Goal: Information Seeking & Learning: Find specific page/section

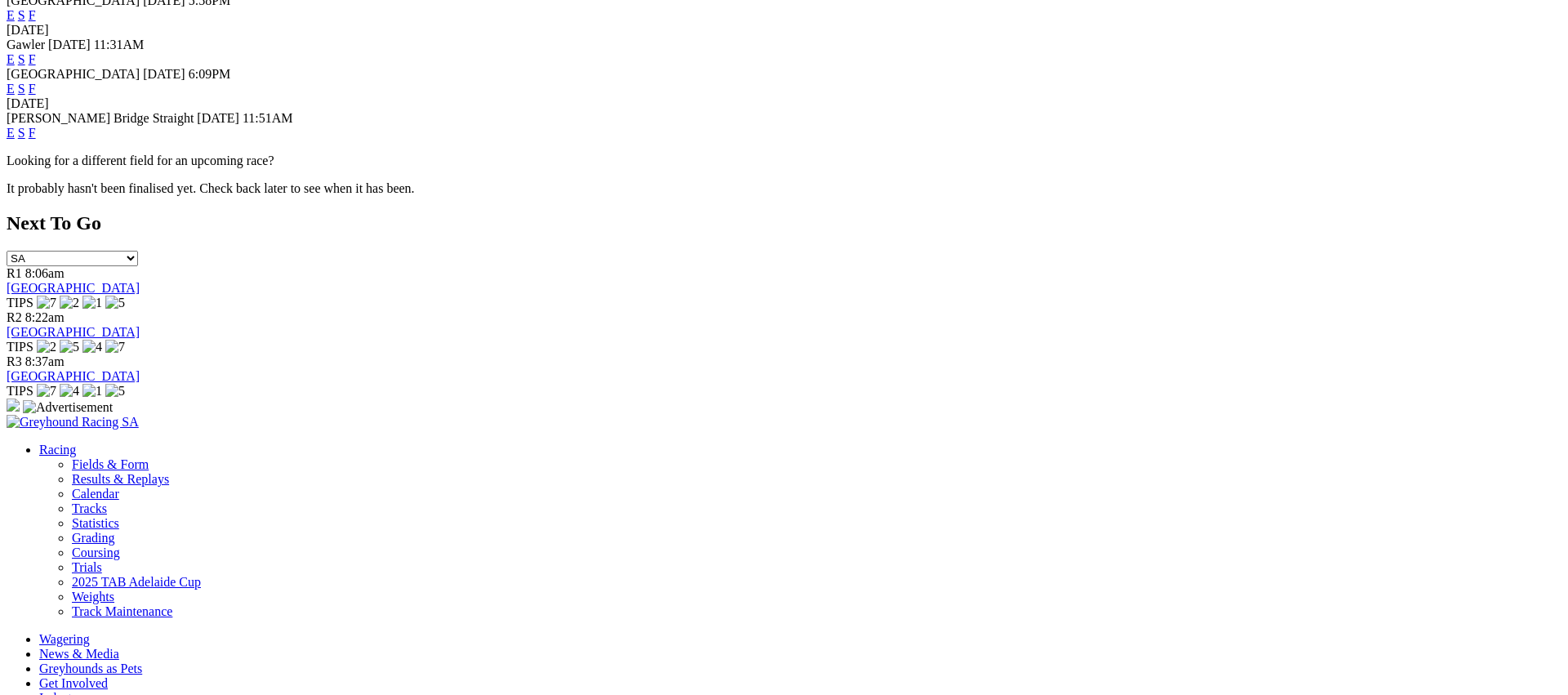
scroll to position [764, 0]
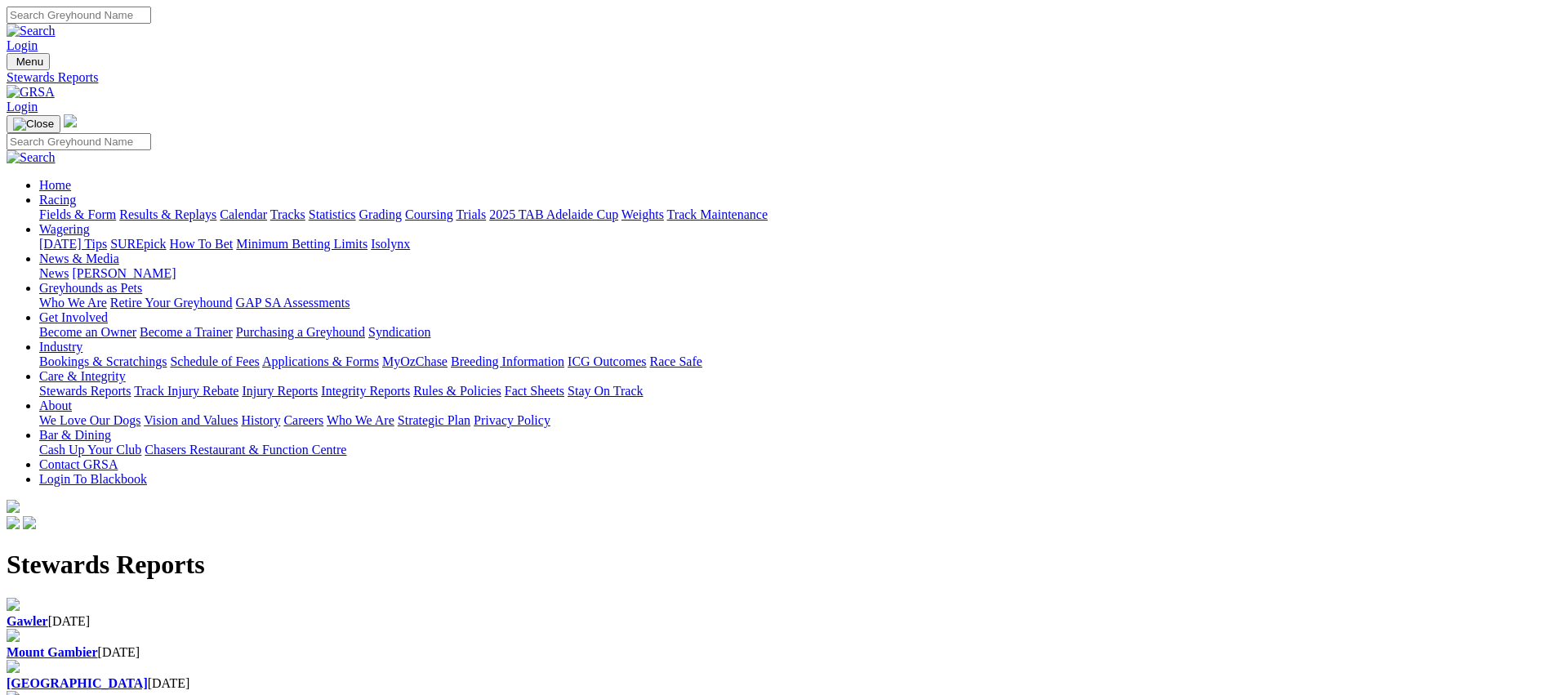
click at [349, 613] on div "Gawler 15 Aug 2025" at bounding box center [784, 621] width 1555 height 15
click at [76, 192] on link "Racing" at bounding box center [57, 199] width 36 height 14
click at [116, 207] on link "Fields & Form" at bounding box center [77, 213] width 77 height 14
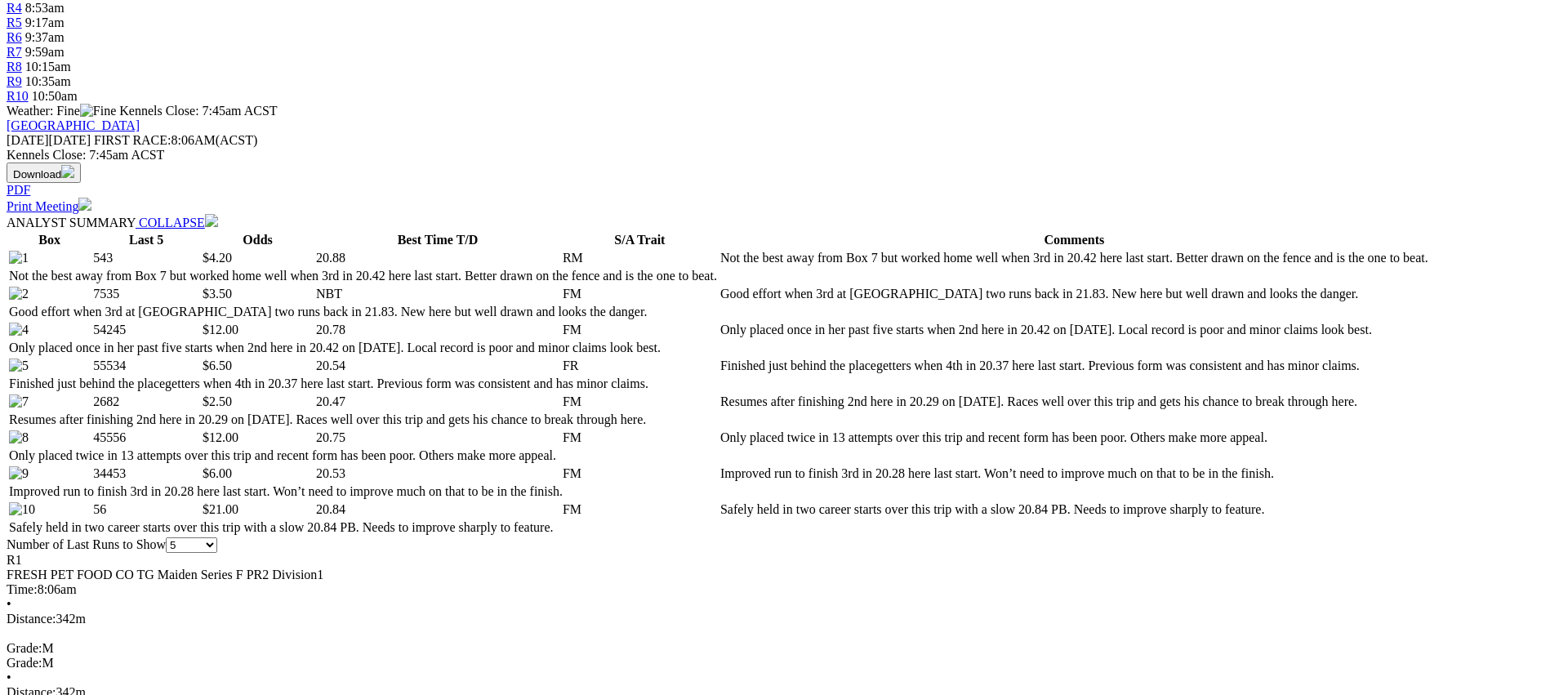
scroll to position [631, 0]
